Goal: Information Seeking & Learning: Learn about a topic

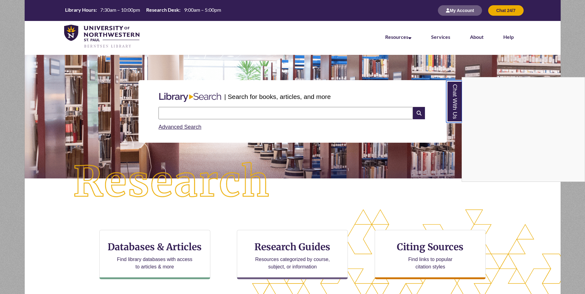
click at [459, 109] on link "Chat With Us" at bounding box center [454, 101] width 16 height 42
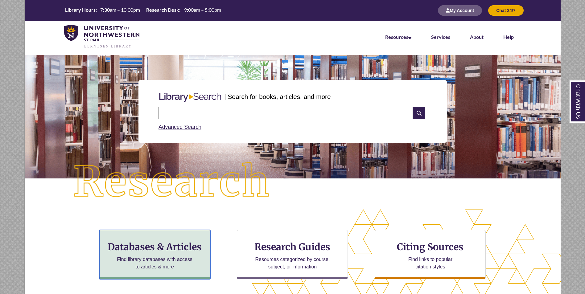
click at [157, 242] on h3 "Databases & Articles" at bounding box center [154, 247] width 100 height 12
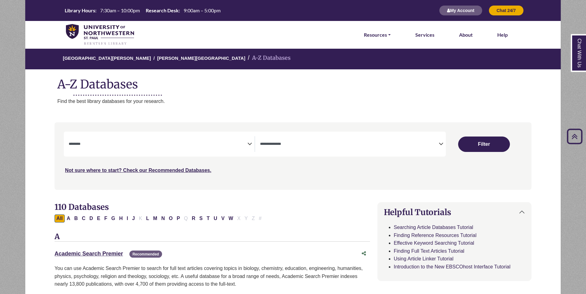
select select "Database Subject Filter"
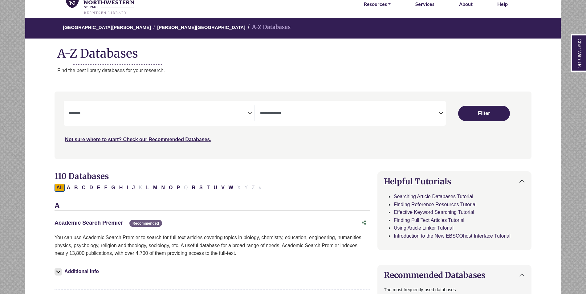
scroll to position [62, 0]
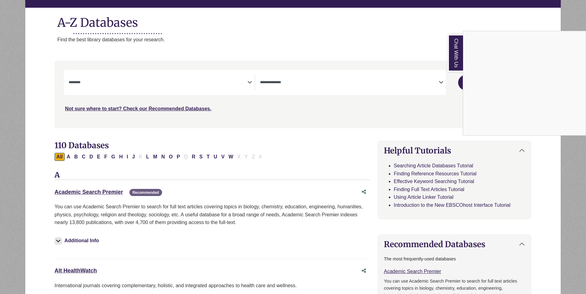
click at [453, 49] on link "Chat With Us" at bounding box center [455, 53] width 15 height 38
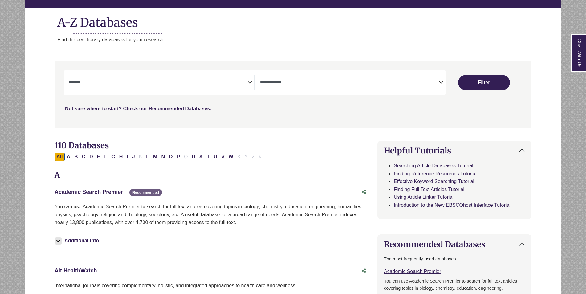
click at [441, 83] on icon "Search filters" at bounding box center [441, 81] width 5 height 9
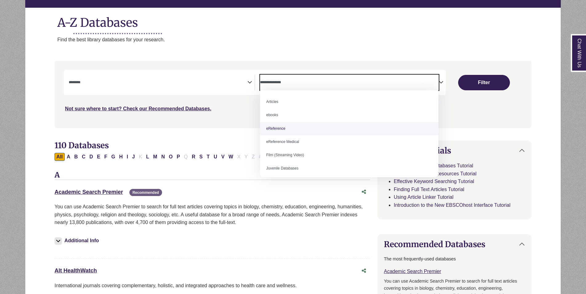
select select "*****"
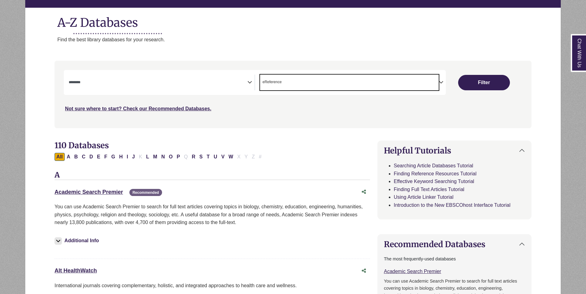
scroll to position [12, 0]
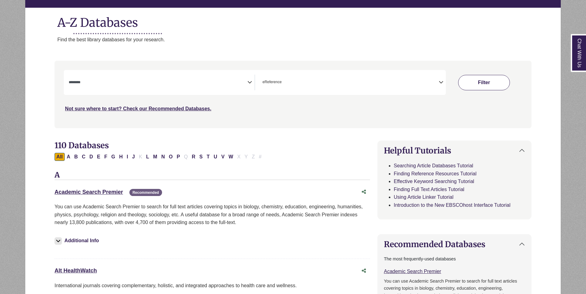
click at [485, 82] on button "Filter" at bounding box center [484, 82] width 52 height 15
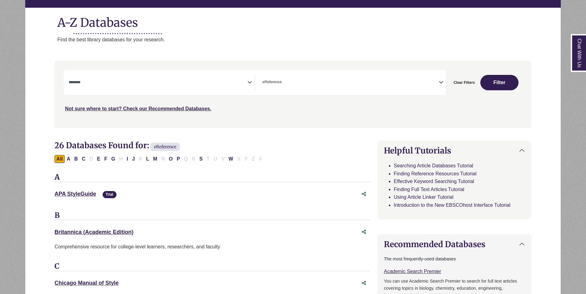
click at [248, 79] on icon "Search filters" at bounding box center [249, 81] width 5 height 9
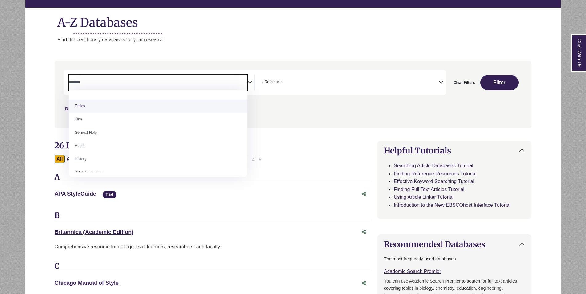
scroll to position [247, 0]
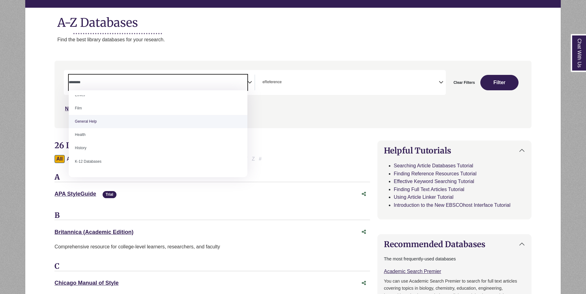
select select "*****"
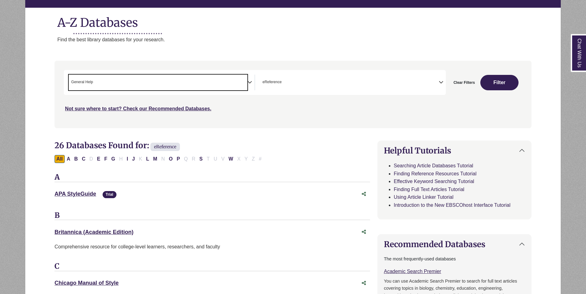
scroll to position [118, 0]
click at [496, 83] on button "Filter" at bounding box center [499, 82] width 38 height 15
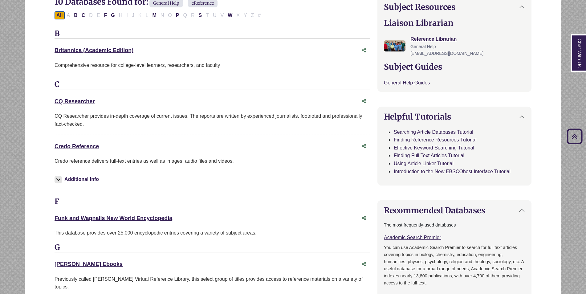
scroll to position [216, 0]
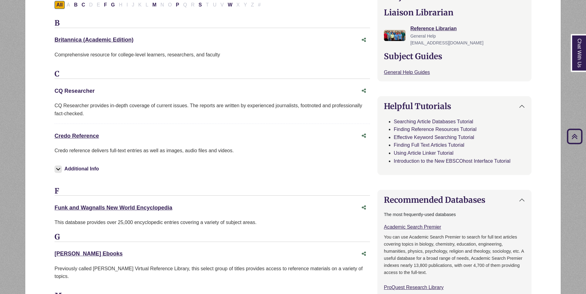
click at [83, 91] on link "CQ Researcher This link opens in a new window" at bounding box center [75, 91] width 40 height 6
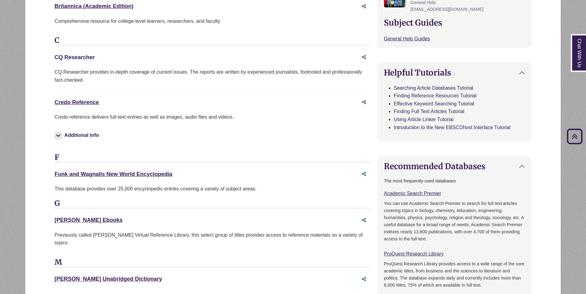
scroll to position [247, 0]
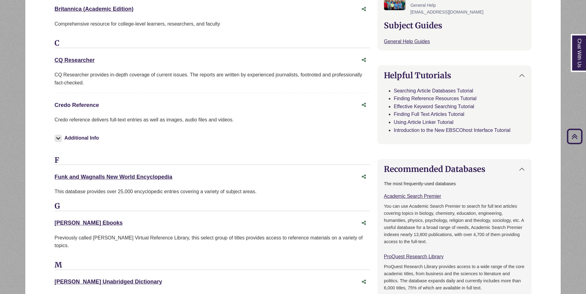
click at [85, 106] on link "Credo Reference This link opens in a new window" at bounding box center [77, 105] width 44 height 6
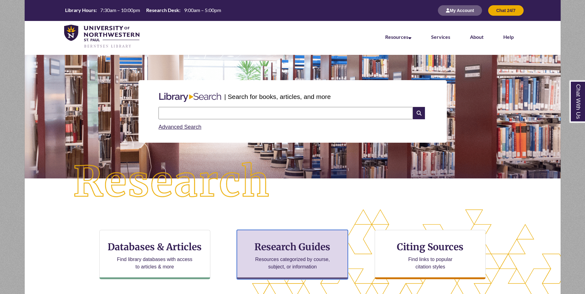
click at [283, 247] on h3 "Research Guides" at bounding box center [292, 247] width 100 height 12
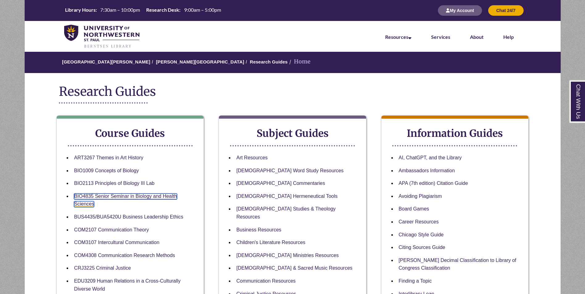
click at [162, 197] on link "BIO4835 Senior Seminar in Biology and Health Sciences" at bounding box center [125, 201] width 103 height 14
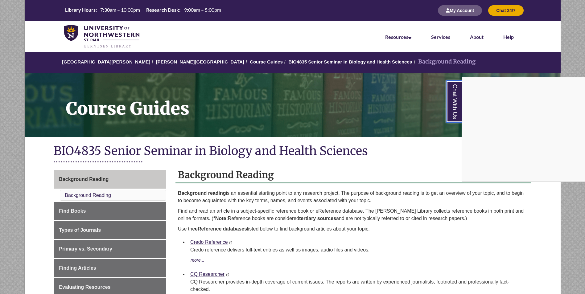
click at [452, 108] on link "Chat With Us" at bounding box center [454, 101] width 16 height 42
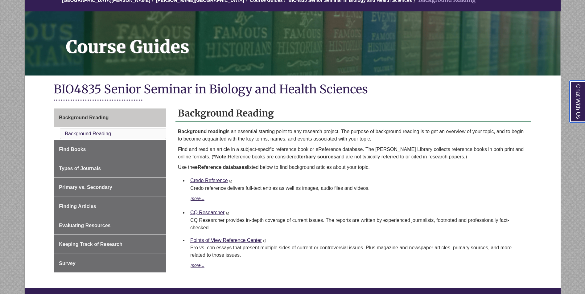
scroll to position [92, 0]
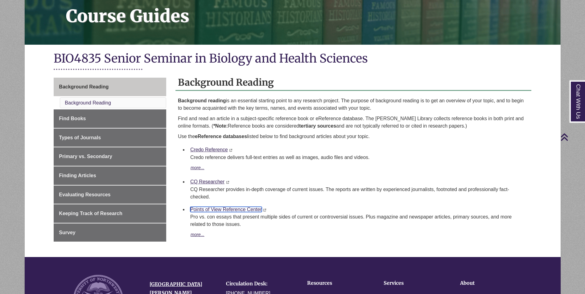
click at [240, 210] on link "Points of View Reference Center" at bounding box center [225, 209] width 71 height 5
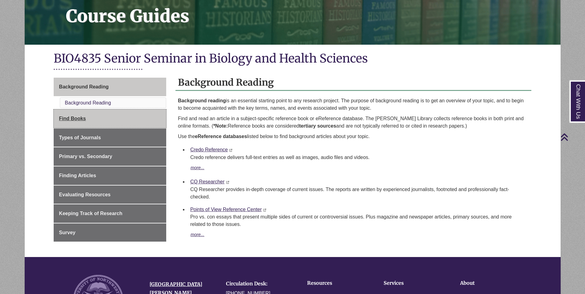
click at [92, 124] on link "Find Books" at bounding box center [110, 118] width 112 height 18
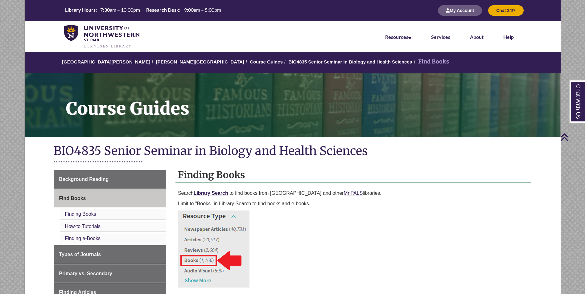
scroll to position [123, 0]
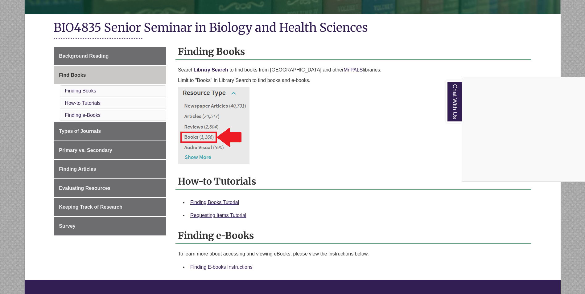
click at [124, 131] on div "Chat With Us" at bounding box center [292, 147] width 585 height 294
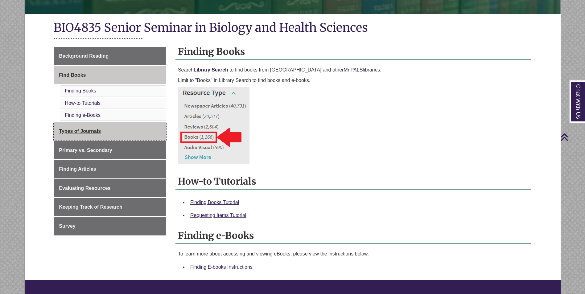
click at [124, 132] on link "Types of Journals" at bounding box center [110, 131] width 112 height 18
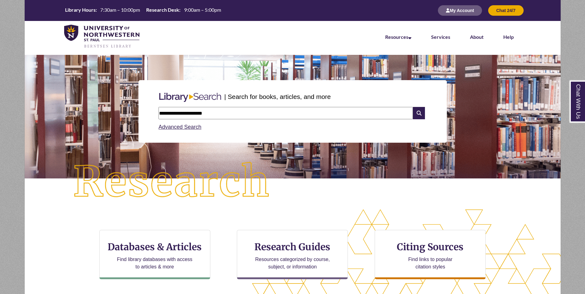
type input "**********"
type input "**"
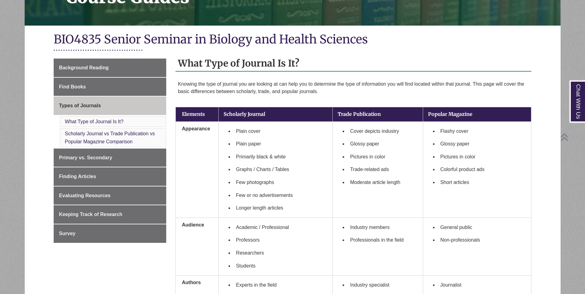
scroll to position [123, 0]
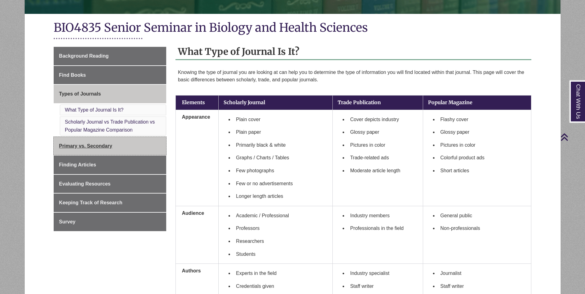
click at [118, 147] on link "Primary vs. Secondary" at bounding box center [110, 146] width 112 height 18
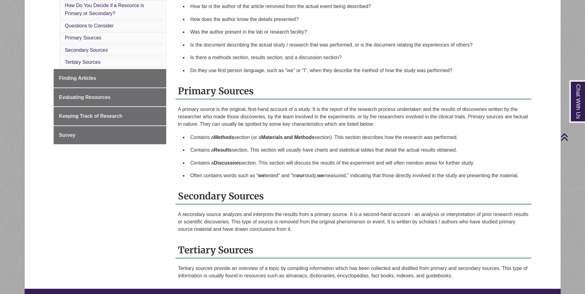
scroll to position [277, 0]
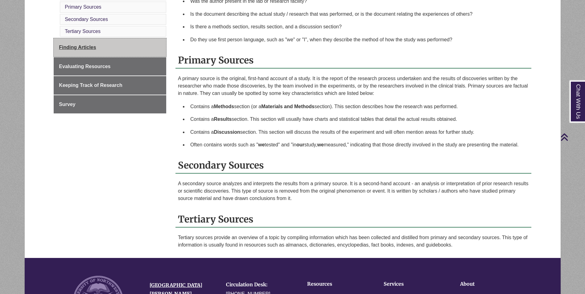
click at [83, 48] on body "Skip to Main Content Library Hours: 7:30am – 10:00pm Research Desk: 9:00am – 5:…" at bounding box center [292, 90] width 585 height 735
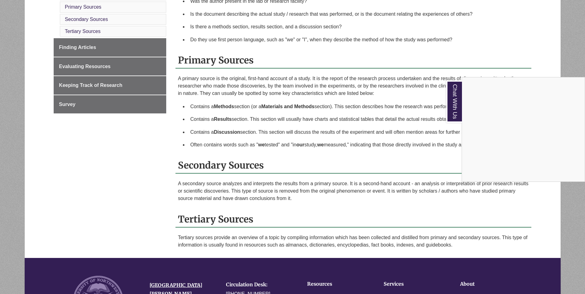
click at [106, 52] on div "Chat With Us" at bounding box center [292, 147] width 585 height 294
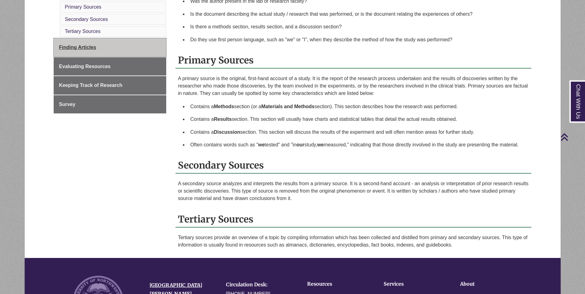
click at [106, 49] on link "Finding Articles" at bounding box center [110, 47] width 112 height 18
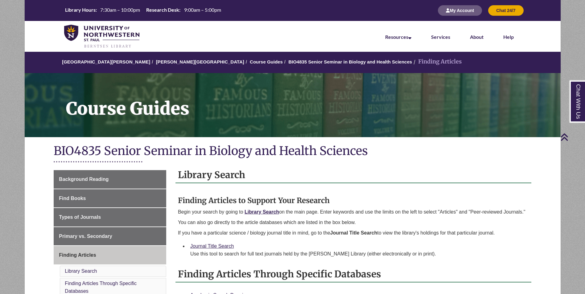
scroll to position [154, 0]
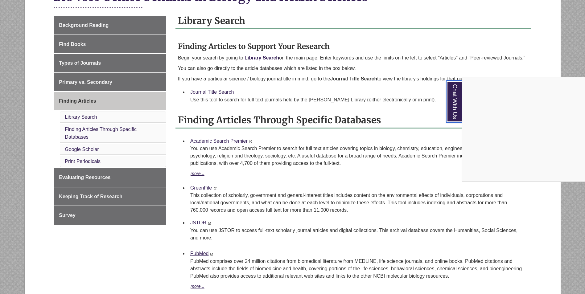
click at [453, 105] on link "Chat With Us" at bounding box center [454, 101] width 16 height 42
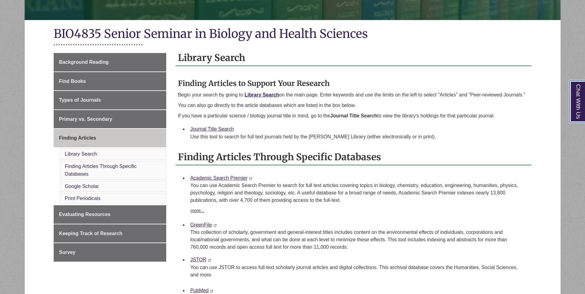
scroll to position [123, 0]
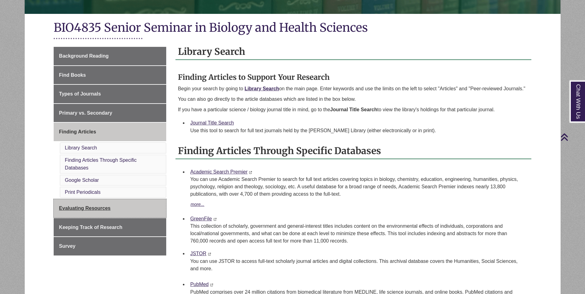
click at [121, 205] on link "Evaluating Resources" at bounding box center [110, 208] width 112 height 18
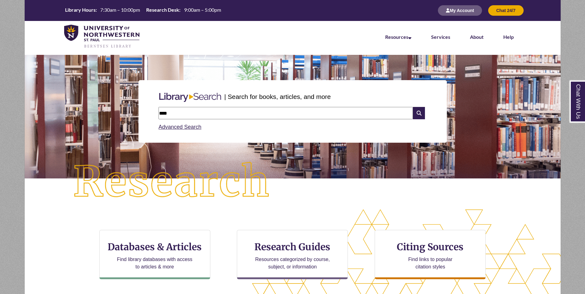
type input "**********"
click at [421, 114] on icon at bounding box center [419, 113] width 12 height 12
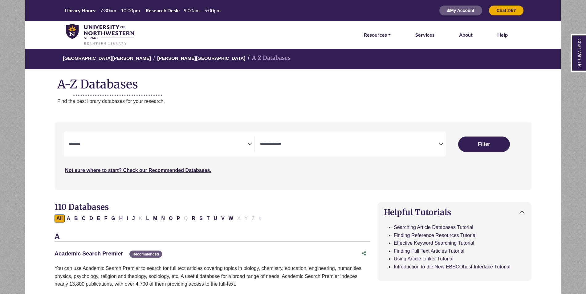
select select "Database Subject Filter"
select select "Database Types Filter"
click at [249, 144] on icon "Search filters" at bounding box center [249, 142] width 5 height 9
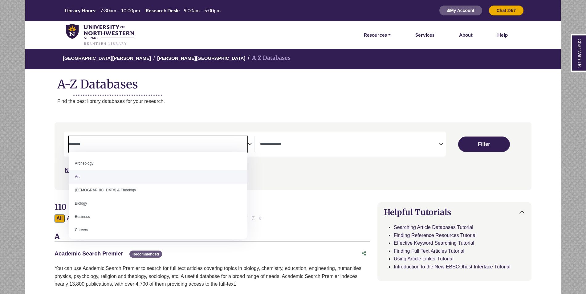
scroll to position [31, 0]
select select "*****"
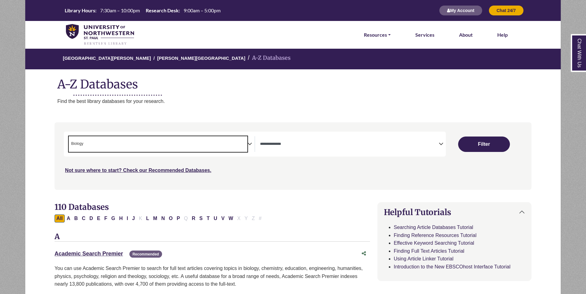
scroll to position [18, 0]
click at [441, 144] on icon "Search filters" at bounding box center [441, 142] width 5 height 9
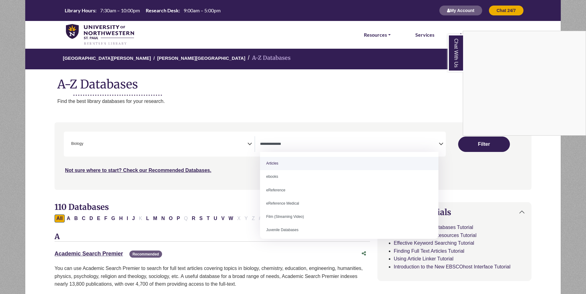
select select "*****"
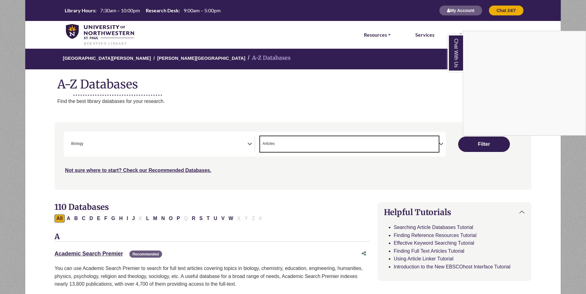
click at [451, 56] on link "Chat With Us" at bounding box center [455, 53] width 15 height 38
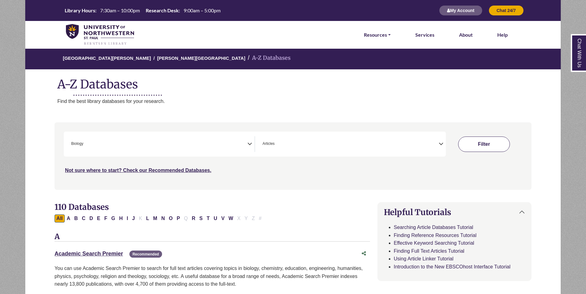
click at [502, 144] on button "Filter" at bounding box center [484, 144] width 52 height 15
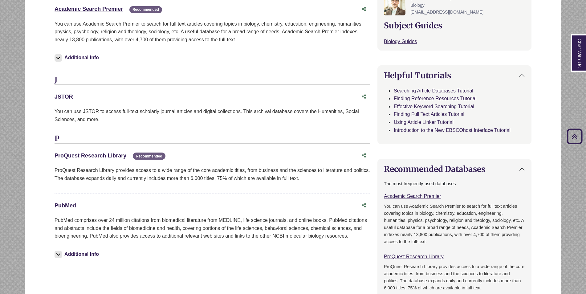
scroll to position [216, 0]
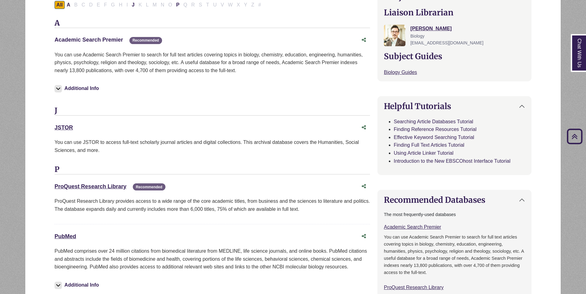
click at [100, 40] on link "Academic Search Premier This link opens in a new window" at bounding box center [89, 40] width 68 height 6
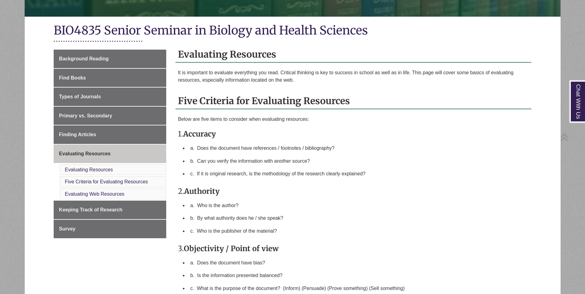
scroll to position [123, 0]
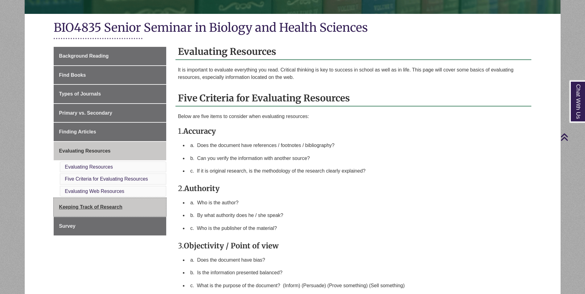
click at [108, 202] on link "Keeping Track of Research" at bounding box center [110, 207] width 112 height 18
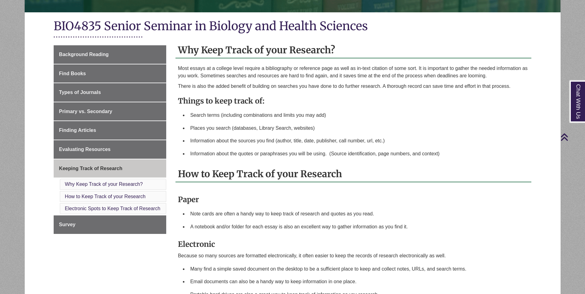
scroll to position [123, 0]
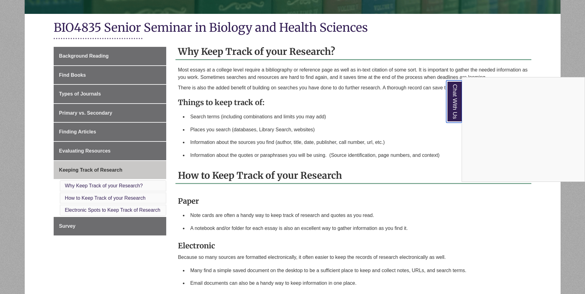
click at [451, 104] on link "Chat With Us" at bounding box center [454, 101] width 16 height 42
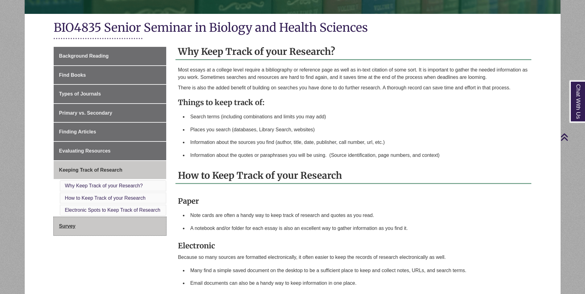
click at [93, 228] on link "Survey" at bounding box center [110, 226] width 112 height 18
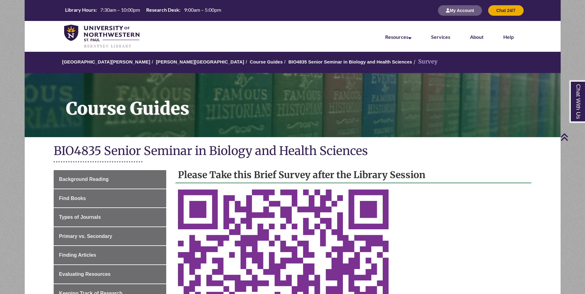
scroll to position [154, 0]
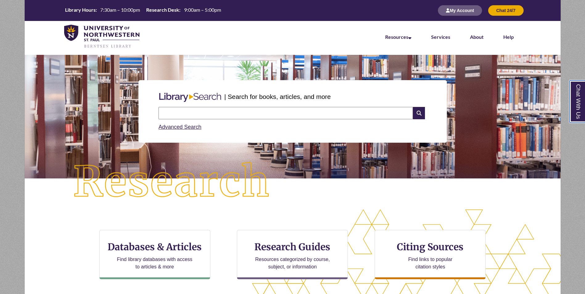
click at [573, 111] on link "Chat With Us" at bounding box center [577, 101] width 16 height 42
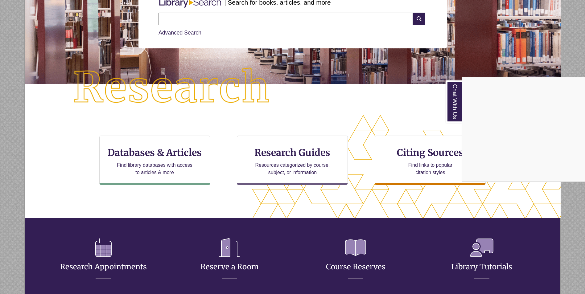
scroll to position [185, 0]
